Goal: Communication & Community: Answer question/provide support

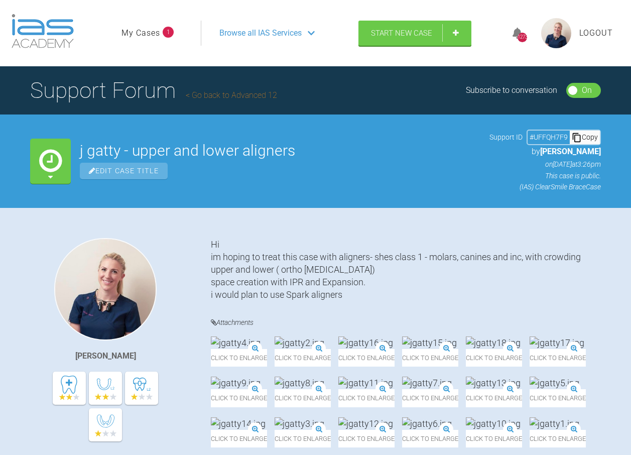
click at [153, 33] on link "My Cases" at bounding box center [140, 33] width 39 height 13
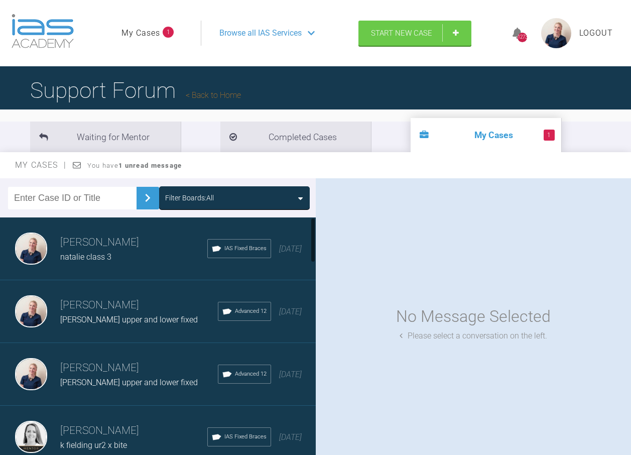
click at [235, 200] on div "Filter Boards: All" at bounding box center [234, 197] width 139 height 11
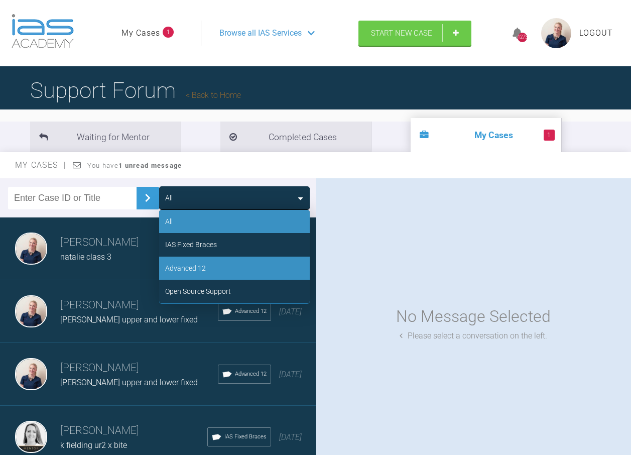
click at [223, 268] on div "Advanced 12" at bounding box center [234, 267] width 151 height 23
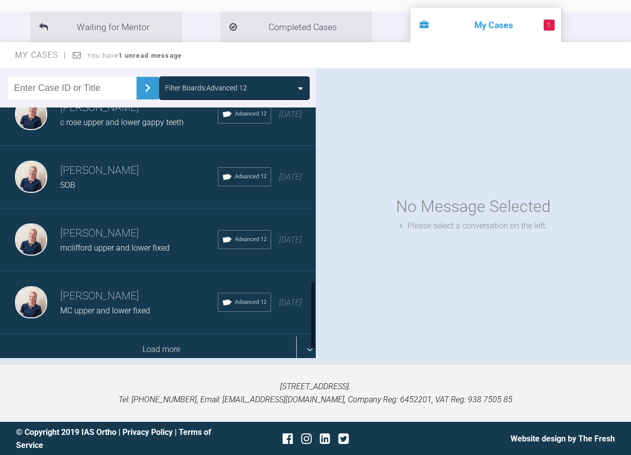
scroll to position [110, 0]
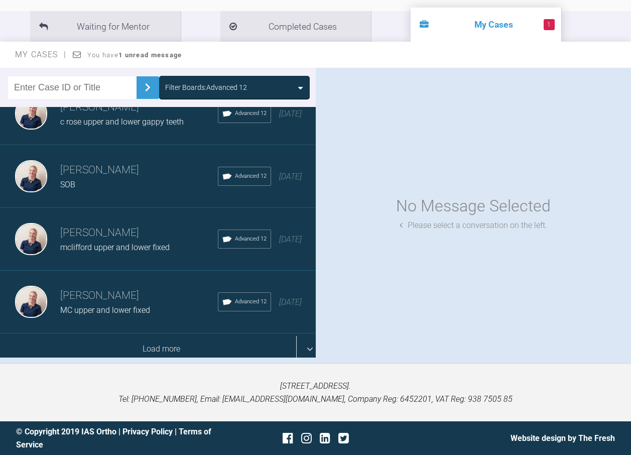
click at [153, 333] on div "Load more" at bounding box center [161, 348] width 323 height 31
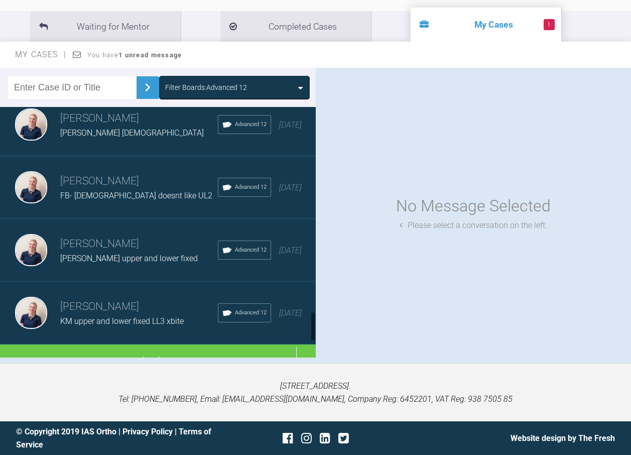
scroll to position [1671, 0]
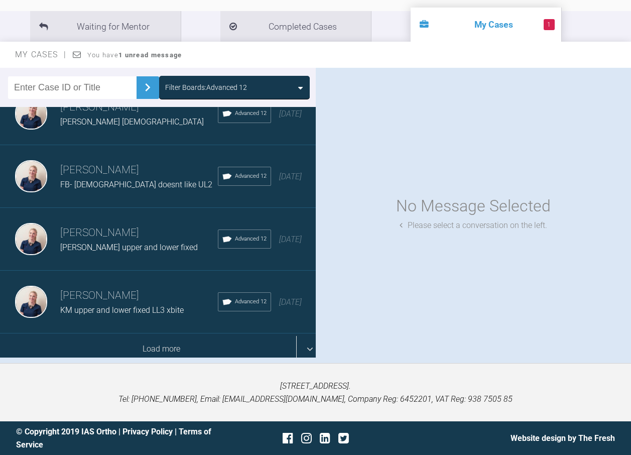
click at [163, 333] on div "Load more" at bounding box center [161, 348] width 323 height 31
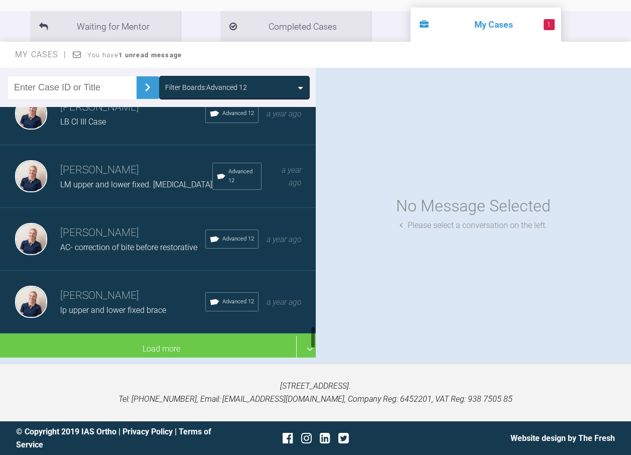
scroll to position [2298, 0]
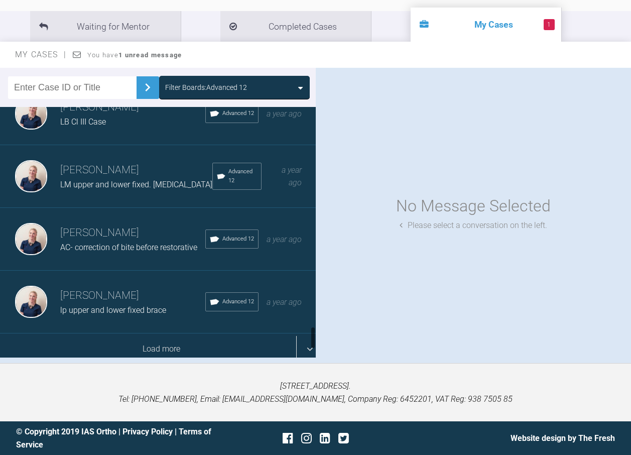
click at [174, 337] on div "Load more" at bounding box center [161, 348] width 323 height 31
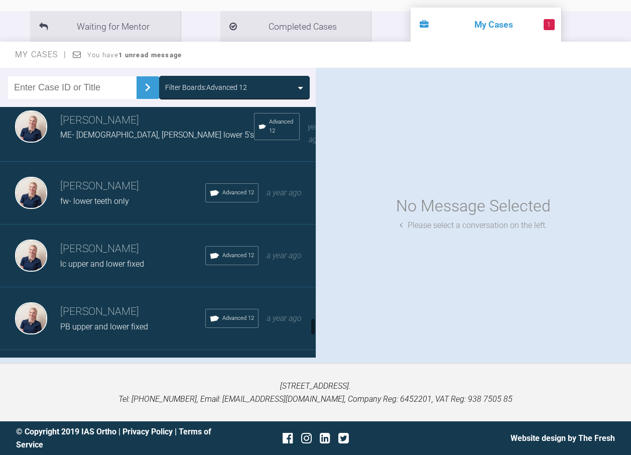
scroll to position [2901, 0]
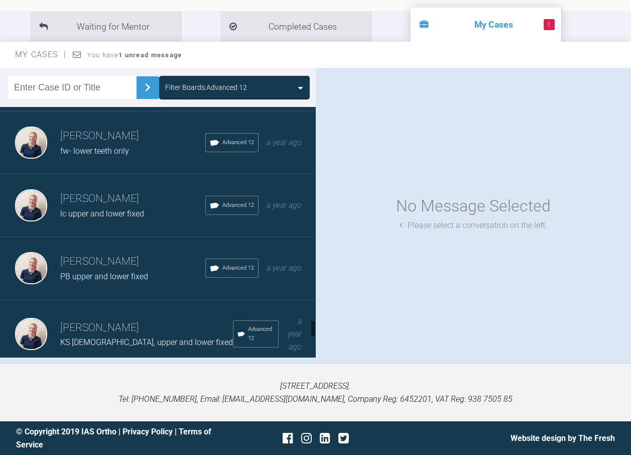
click at [128, 193] on h3 "[PERSON_NAME]" at bounding box center [132, 198] width 145 height 17
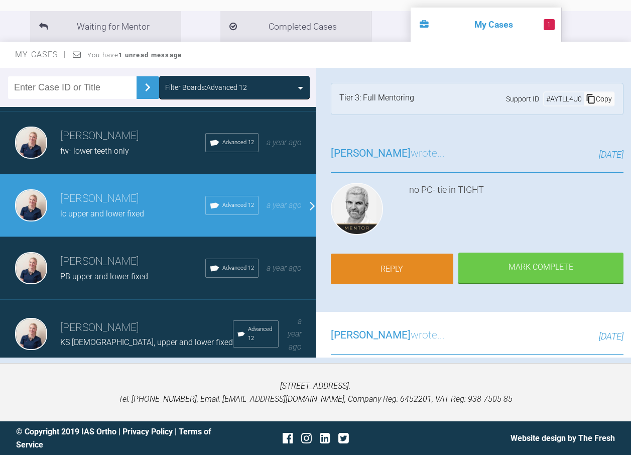
click at [406, 268] on link "Reply" at bounding box center [392, 268] width 123 height 31
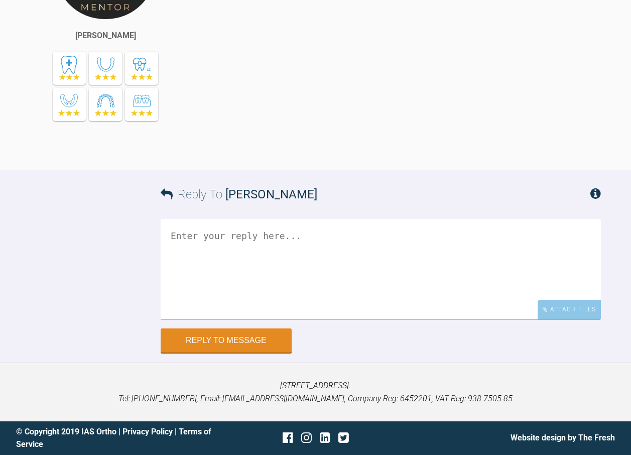
scroll to position [10739, 0]
click at [580, 314] on div "Attach Files" at bounding box center [568, 310] width 63 height 20
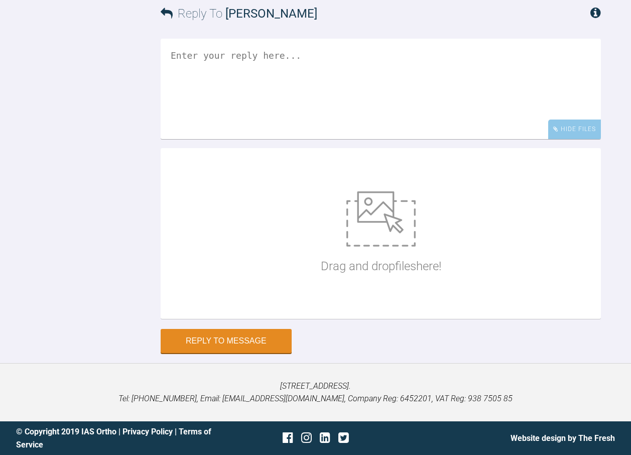
scroll to position [10920, 0]
click at [345, 229] on div "Drag and drop files here!" at bounding box center [381, 233] width 120 height 151
type input "C:\fakepath\lclement60.jpg"
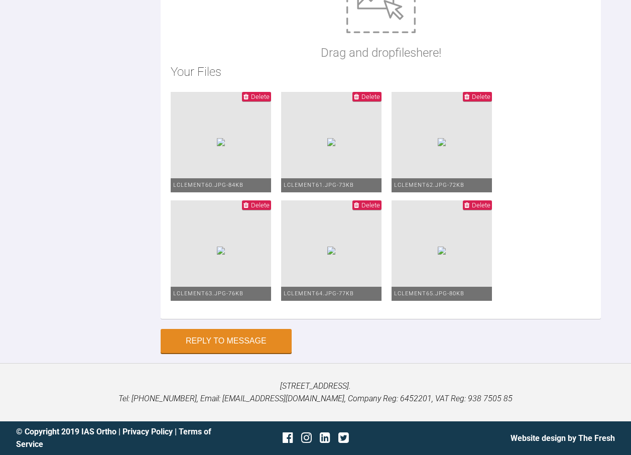
type textarea "i think there has been a improvement form changing lower 3-3 brackets ive gone …"
click at [235, 354] on button "Reply to Message" at bounding box center [226, 342] width 131 height 24
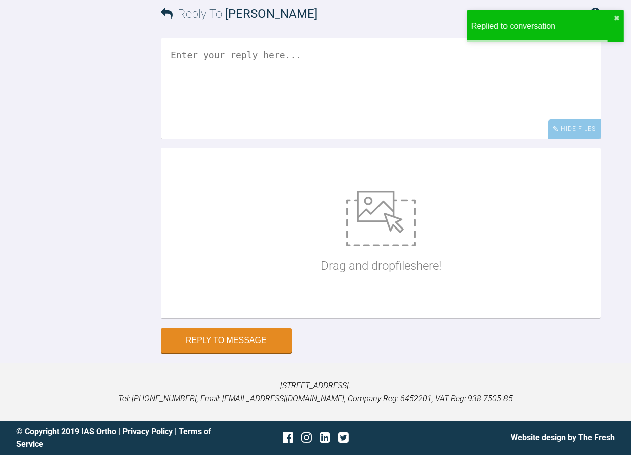
scroll to position [11065, 0]
